Goal: Task Accomplishment & Management: Manage account settings

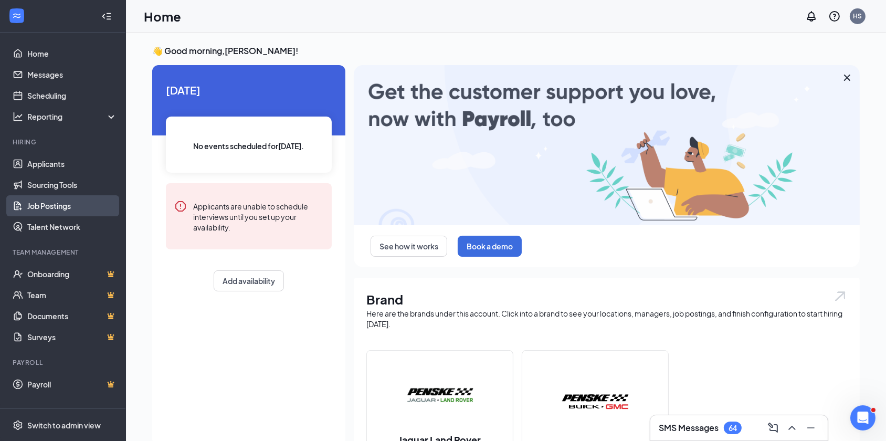
click at [61, 203] on link "Job Postings" at bounding box center [72, 205] width 90 height 21
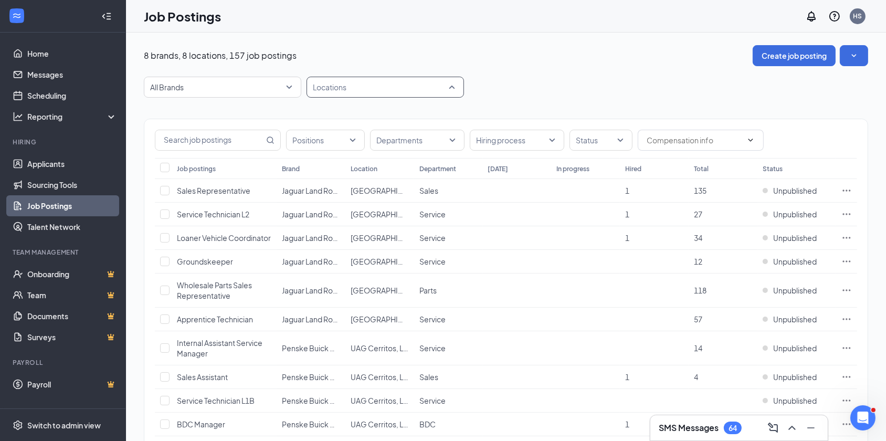
click at [354, 84] on div at bounding box center [380, 87] width 142 height 17
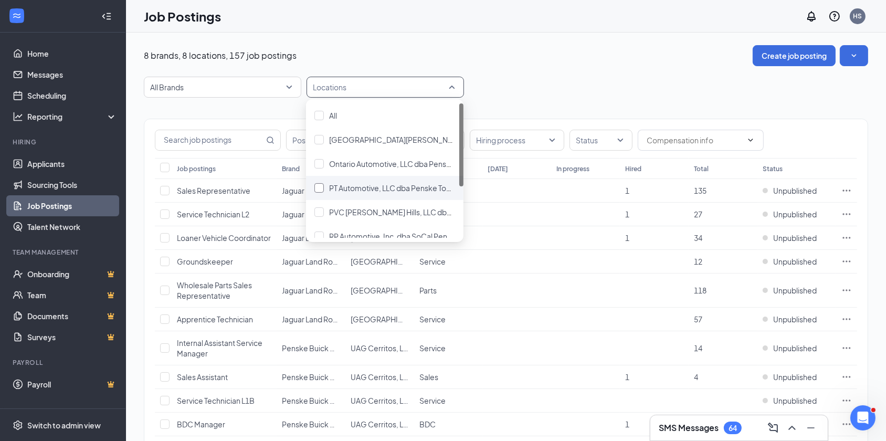
click at [366, 184] on span "PT Automotive, LLC dba Penske Toyota" at bounding box center [395, 187] width 133 height 9
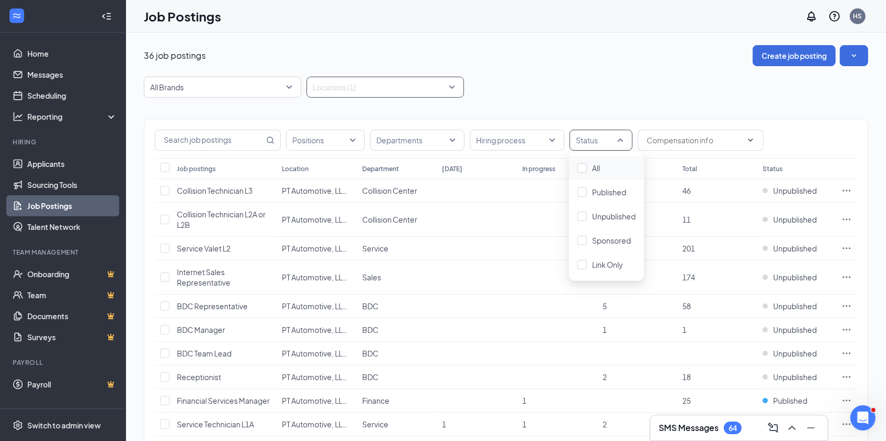
click at [597, 137] on div at bounding box center [595, 140] width 47 height 17
click at [614, 191] on span "Published" at bounding box center [609, 191] width 34 height 9
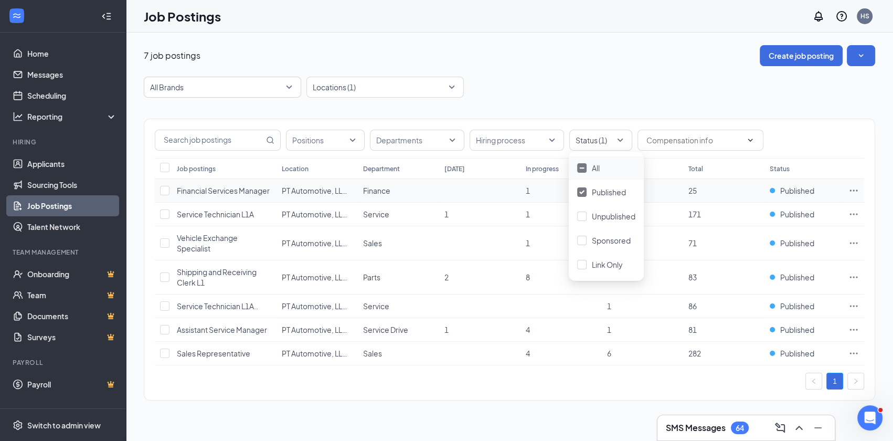
click at [855, 187] on icon "Ellipses" at bounding box center [854, 190] width 10 height 10
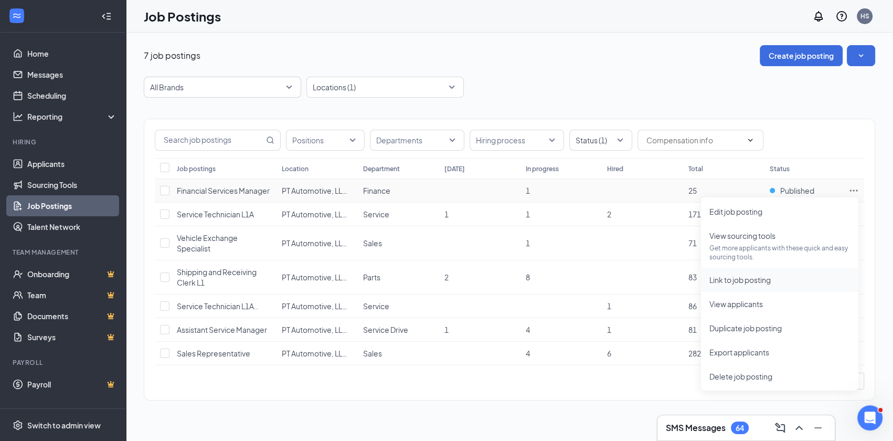
click at [751, 280] on span "Link to job posting" at bounding box center [739, 279] width 61 height 9
